Goal: Information Seeking & Learning: Learn about a topic

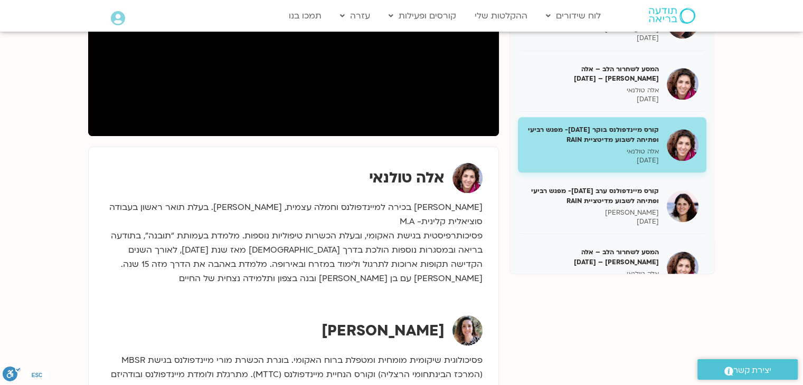
scroll to position [369, 0]
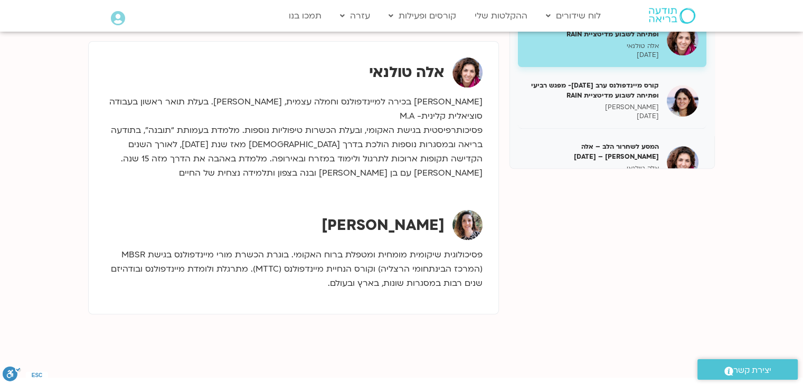
click at [377, 259] on p "פסיכולוגית שיקומית מומחית ומטפלת ברוח האקומי. בוגרת הכשרת מורי מיינדפולנס בגישת…" at bounding box center [293, 269] width 378 height 43
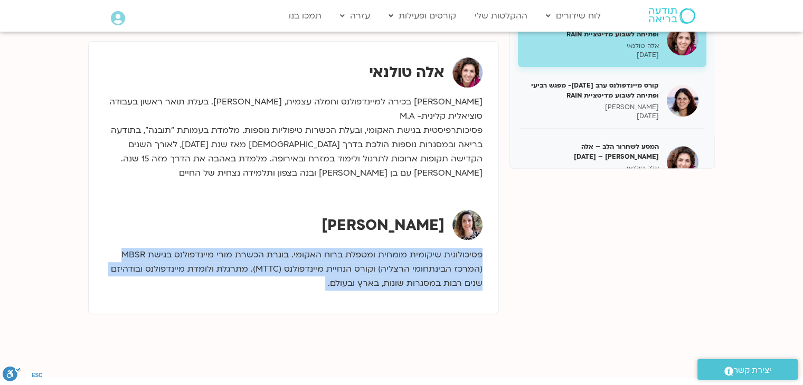
click at [377, 259] on p "פסיכולוגית שיקומית מומחית ומטפלת ברוח האקומי. בוגרת הכשרת מורי מיינדפולנס בגישת…" at bounding box center [293, 269] width 378 height 43
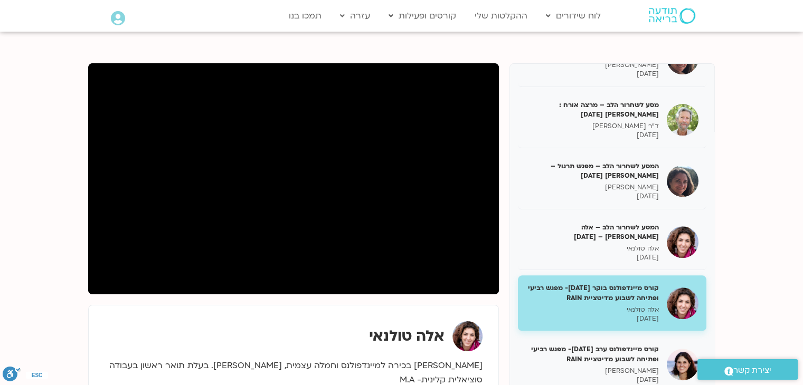
scroll to position [53, 0]
